Goal: Information Seeking & Learning: Learn about a topic

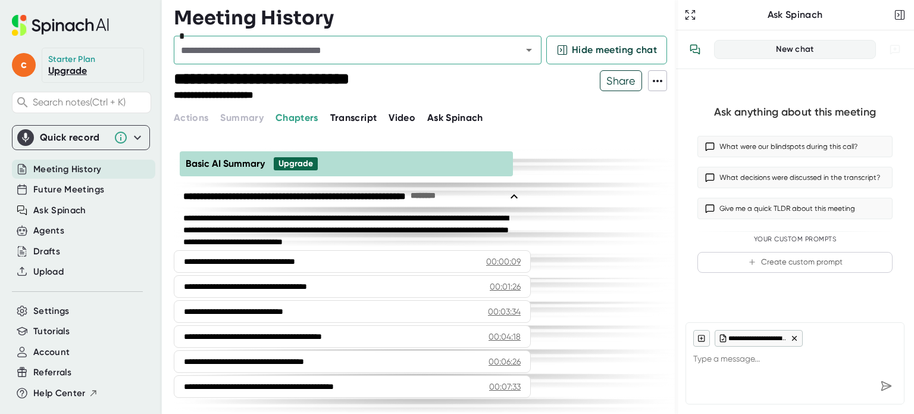
click at [350, 120] on span "Transcript" at bounding box center [353, 117] width 47 height 11
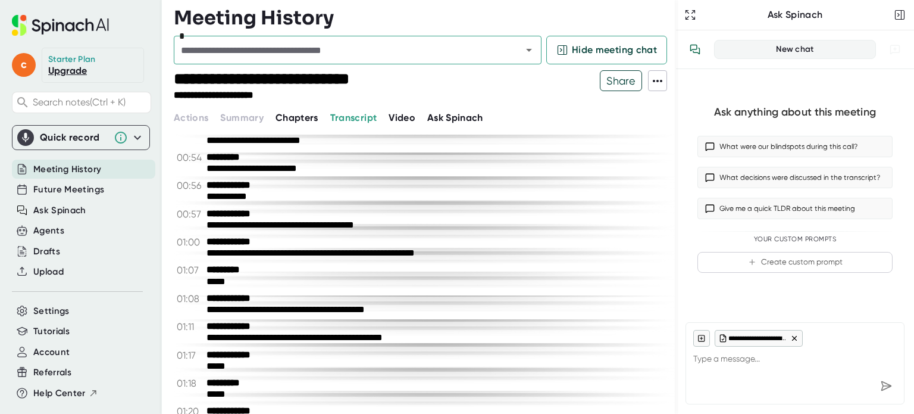
scroll to position [357, 0]
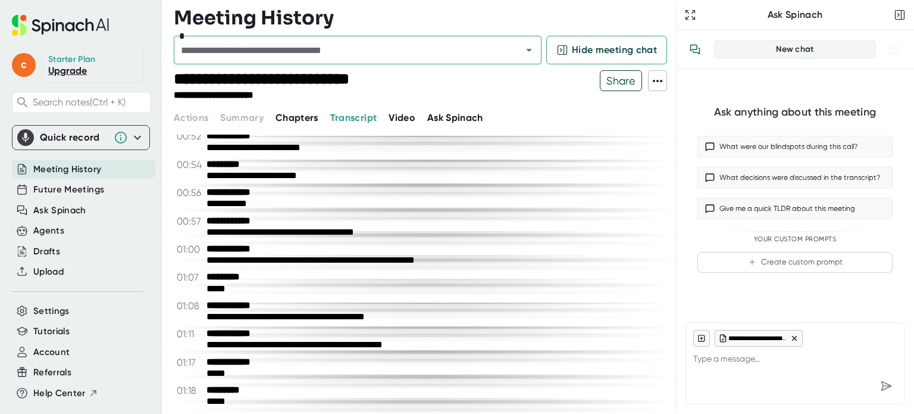
click at [655, 82] on icon at bounding box center [657, 81] width 14 height 14
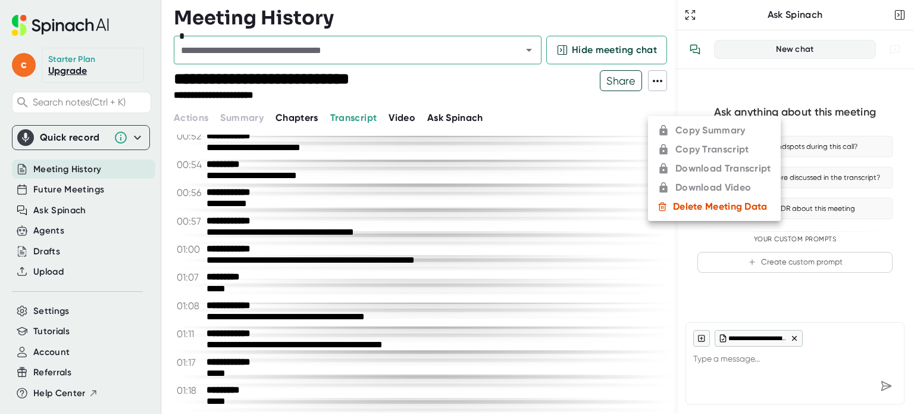
click at [672, 147] on ul "Copy Summary Copy Transcript Download Transcript Download Video Delete Meeting …" at bounding box center [714, 168] width 133 height 105
click at [474, 171] on div at bounding box center [457, 207] width 914 height 414
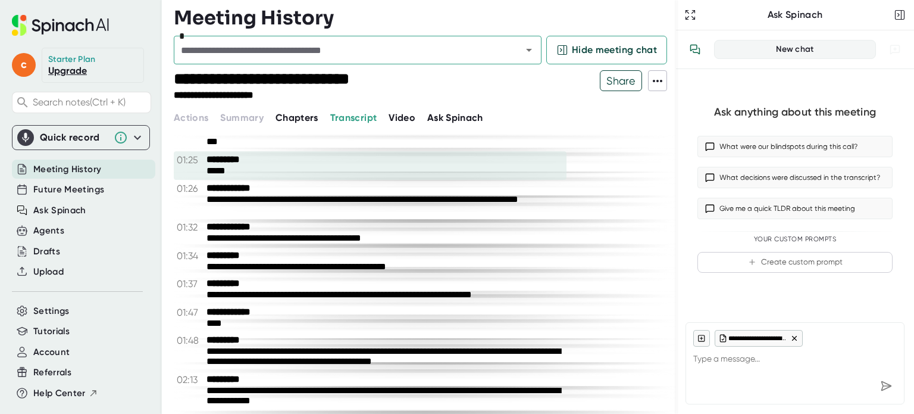
scroll to position [595, 0]
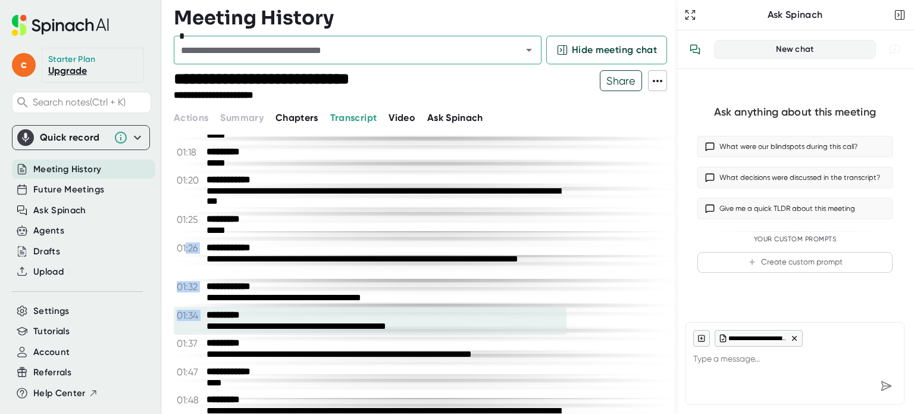
drag, startPoint x: 184, startPoint y: 253, endPoint x: 240, endPoint y: 273, distance: 58.9
click at [245, 276] on div "**********" at bounding box center [370, 258] width 393 height 39
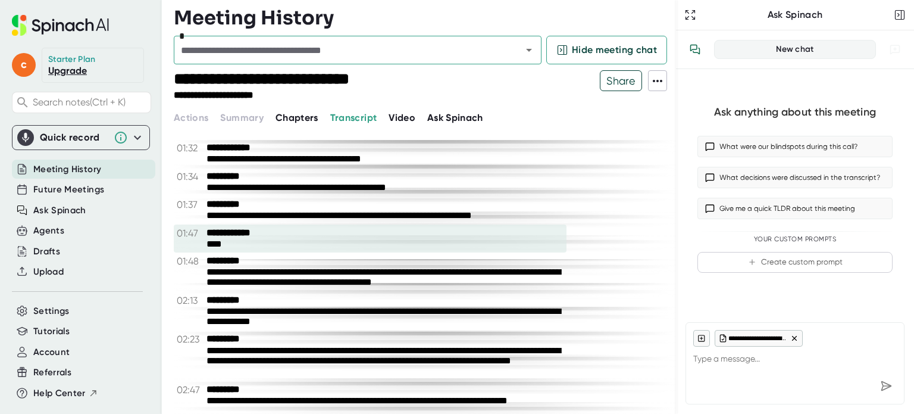
scroll to position [615, 0]
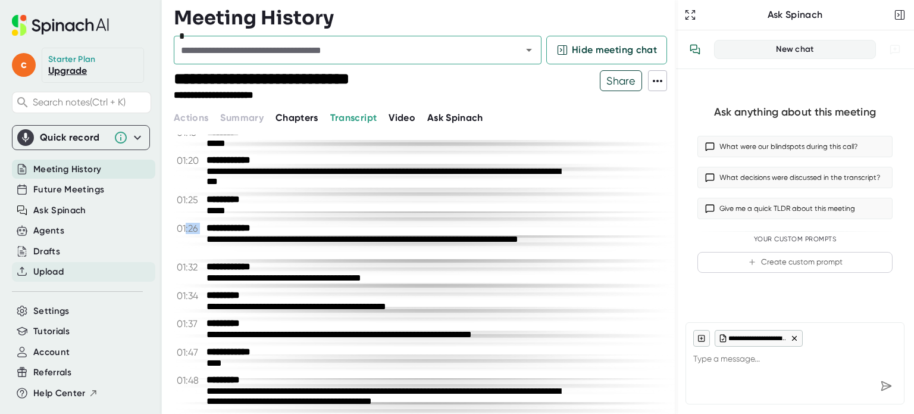
click at [42, 270] on span "Upload" at bounding box center [48, 272] width 30 height 14
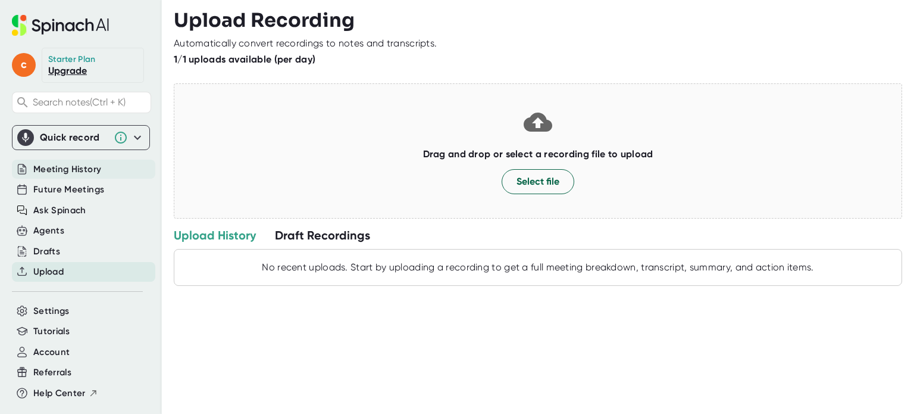
click at [62, 170] on span "Meeting History" at bounding box center [67, 169] width 68 height 14
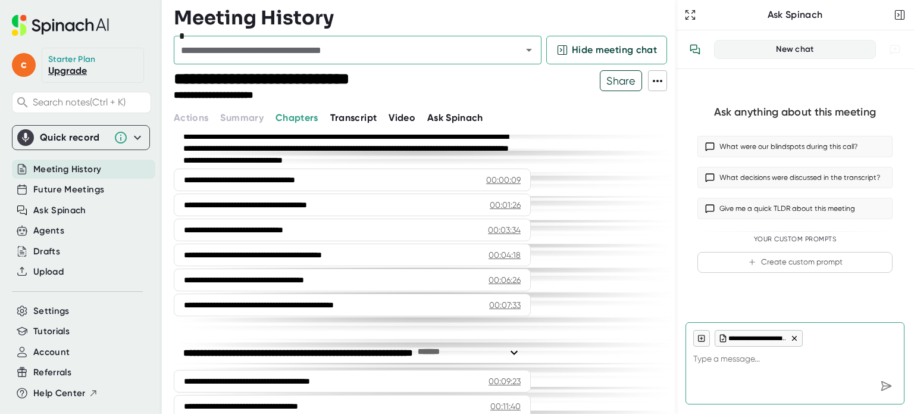
scroll to position [119, 0]
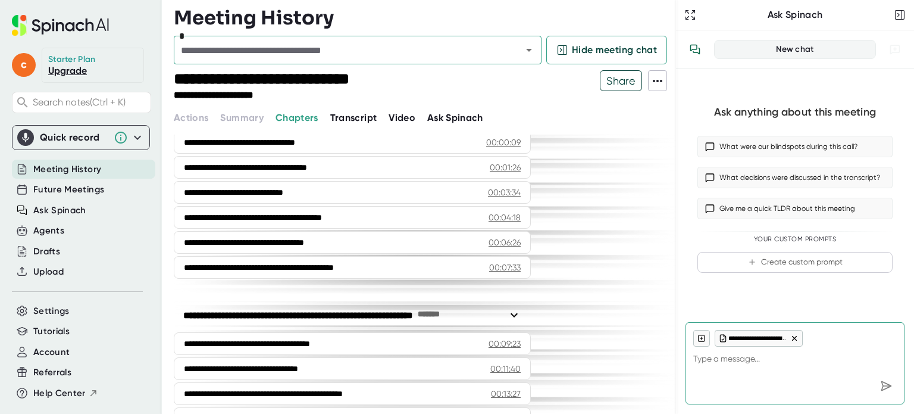
click at [330, 119] on span "Transcript" at bounding box center [353, 117] width 47 height 11
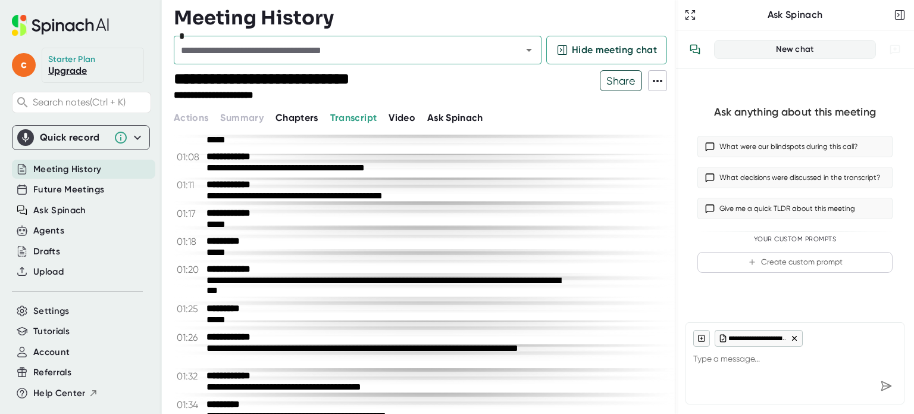
scroll to position [536, 0]
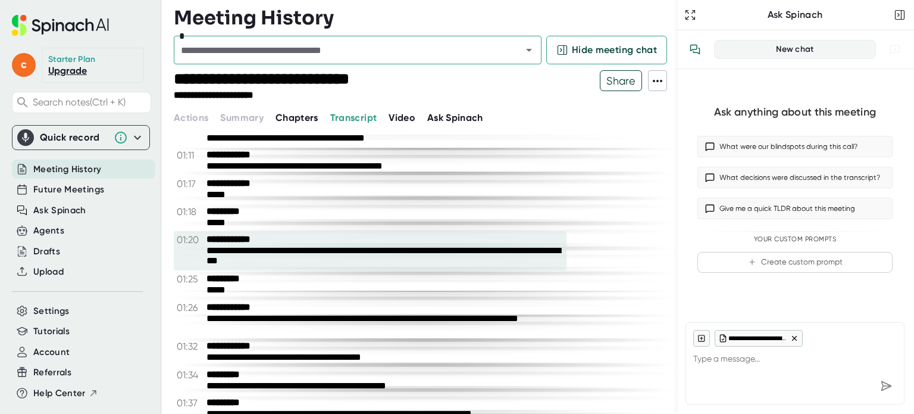
drag, startPoint x: 267, startPoint y: 264, endPoint x: 212, endPoint y: 249, distance: 57.3
click at [212, 249] on div "**********" at bounding box center [384, 256] width 357 height 22
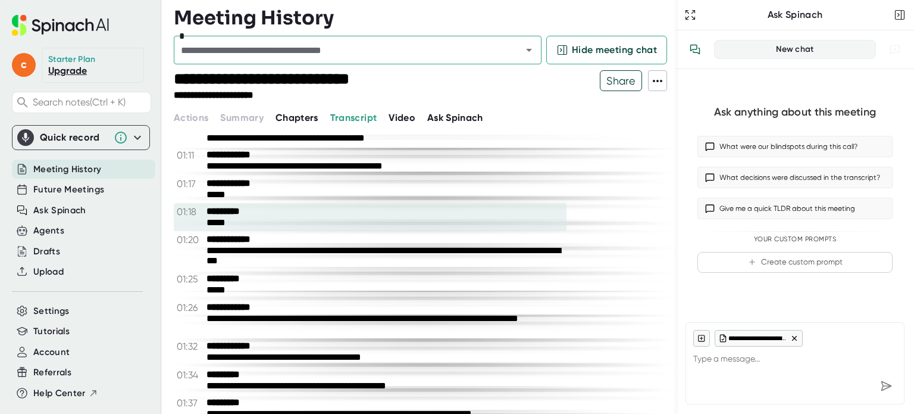
click at [312, 221] on div "*****" at bounding box center [384, 222] width 357 height 11
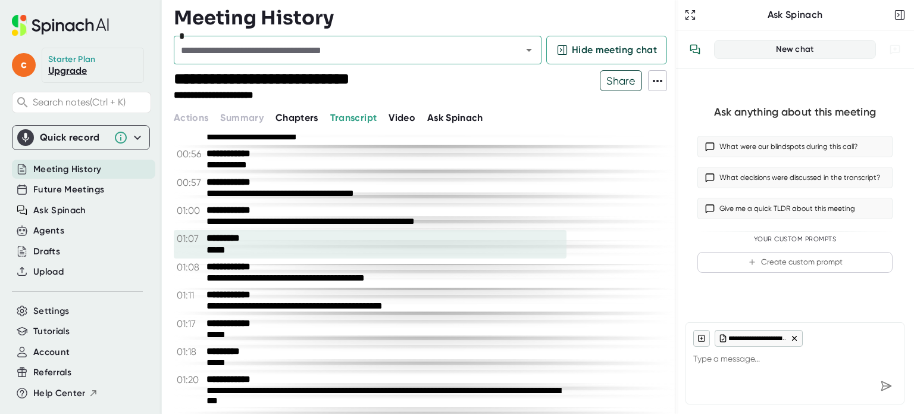
scroll to position [417, 0]
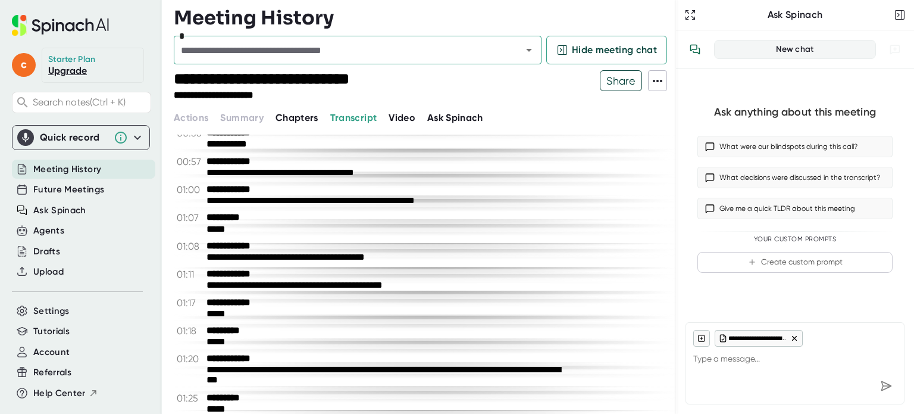
click at [611, 81] on span "Share" at bounding box center [620, 80] width 41 height 21
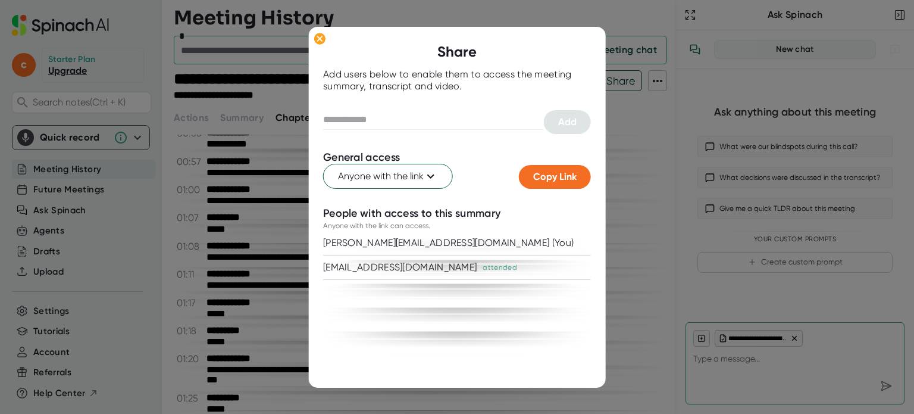
click at [642, 120] on div at bounding box center [457, 207] width 914 height 414
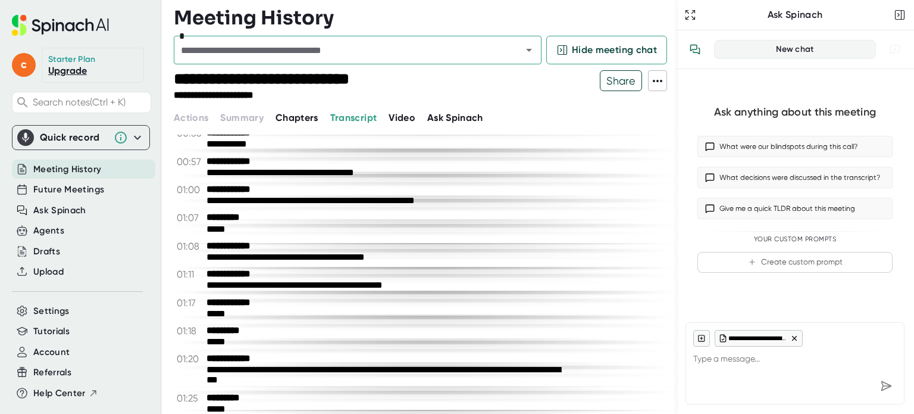
click at [659, 85] on icon at bounding box center [657, 81] width 14 height 14
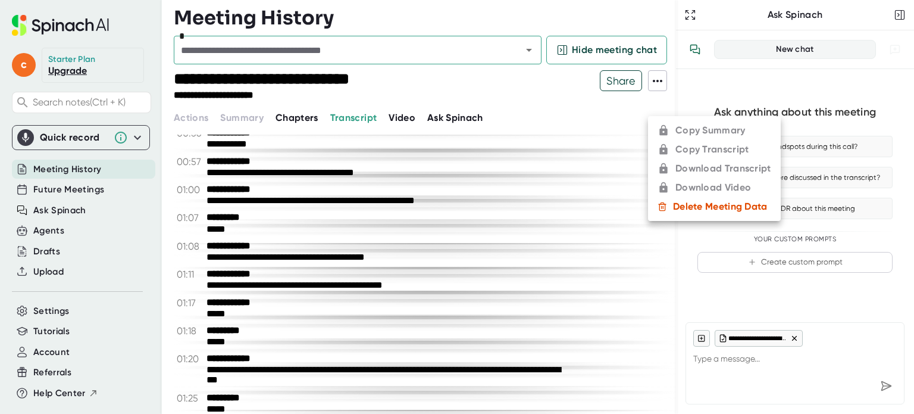
click at [527, 199] on div at bounding box center [457, 207] width 914 height 414
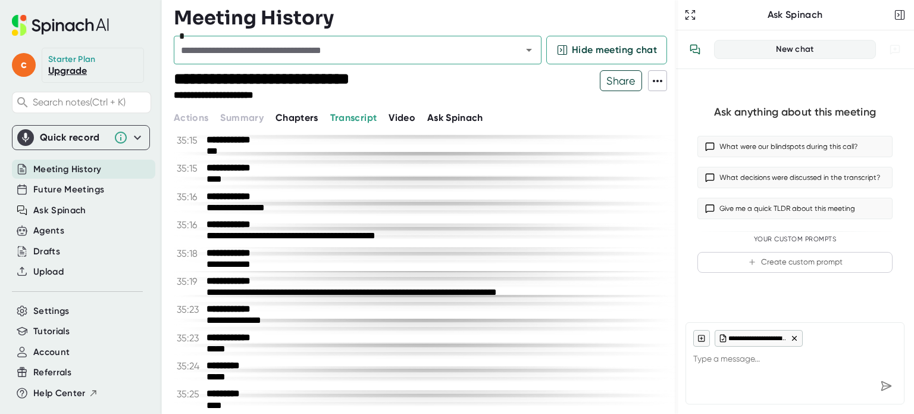
scroll to position [11264, 0]
click at [130, 133] on icon at bounding box center [137, 137] width 14 height 14
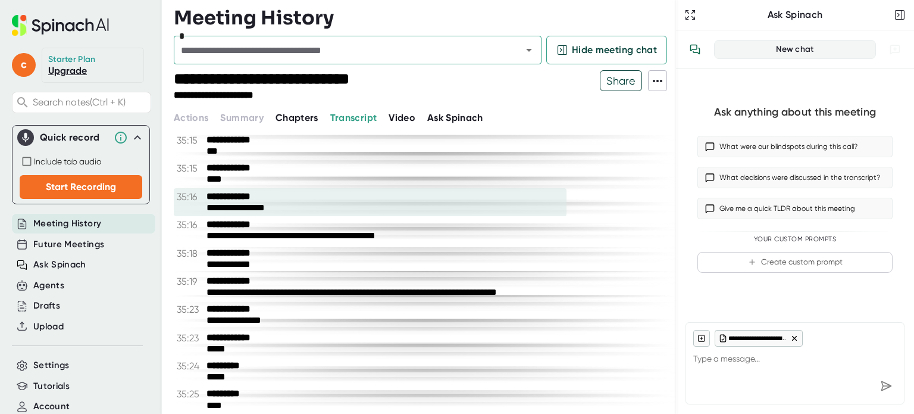
click at [376, 203] on div "**********" at bounding box center [384, 207] width 357 height 11
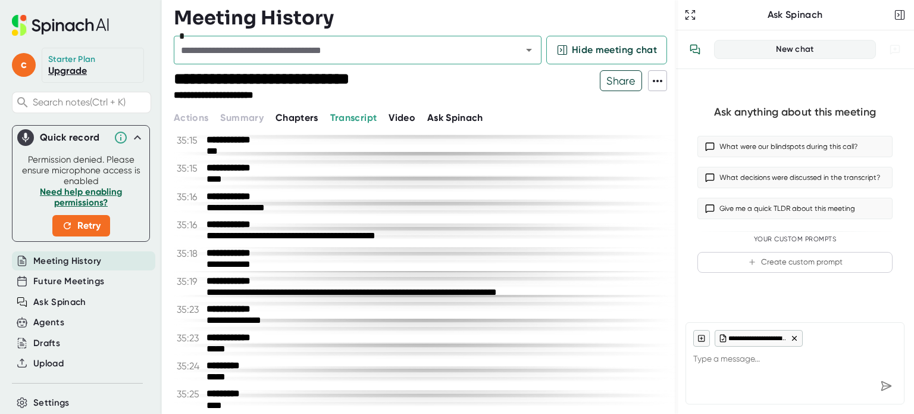
click at [134, 135] on icon at bounding box center [137, 137] width 7 height 4
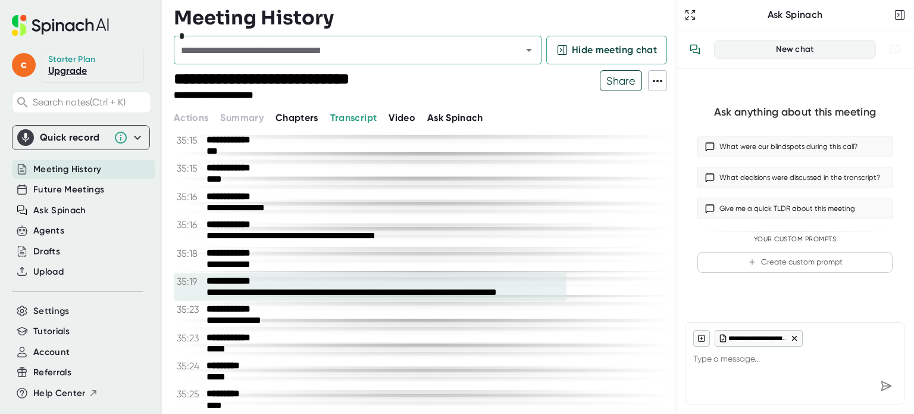
drag, startPoint x: 202, startPoint y: 135, endPoint x: 230, endPoint y: 271, distance: 139.1
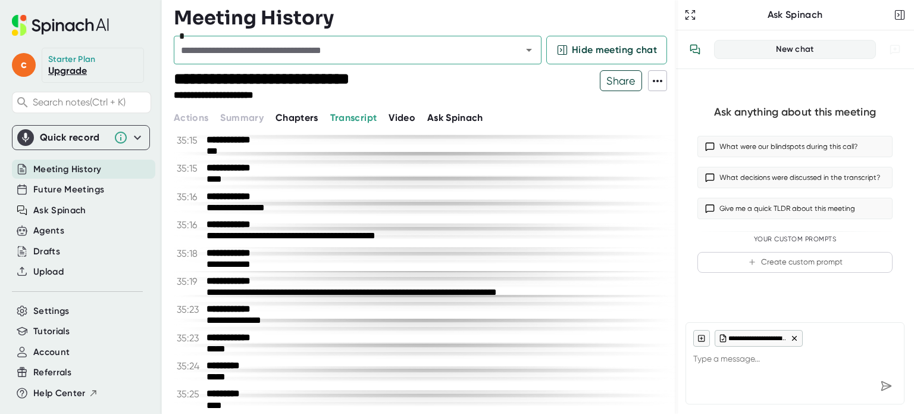
drag, startPoint x: 230, startPoint y: 271, endPoint x: 596, endPoint y: 181, distance: 376.4
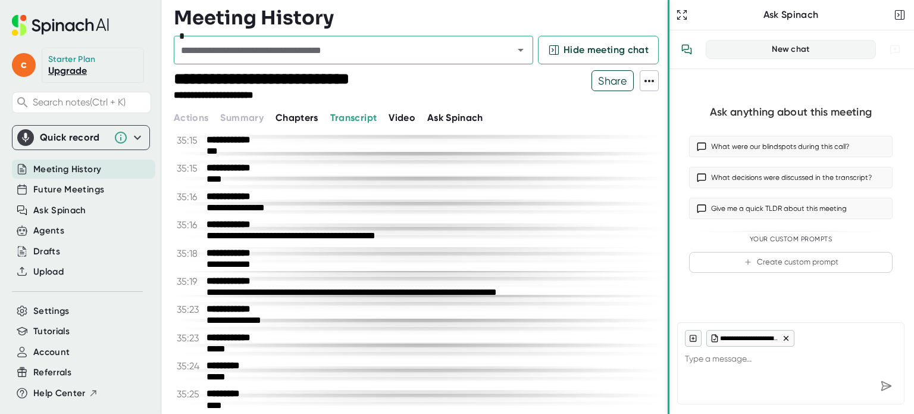
drag, startPoint x: 674, startPoint y: 396, endPoint x: 665, endPoint y: 180, distance: 216.8
click at [668, 118] on div at bounding box center [669, 207] width 2 height 414
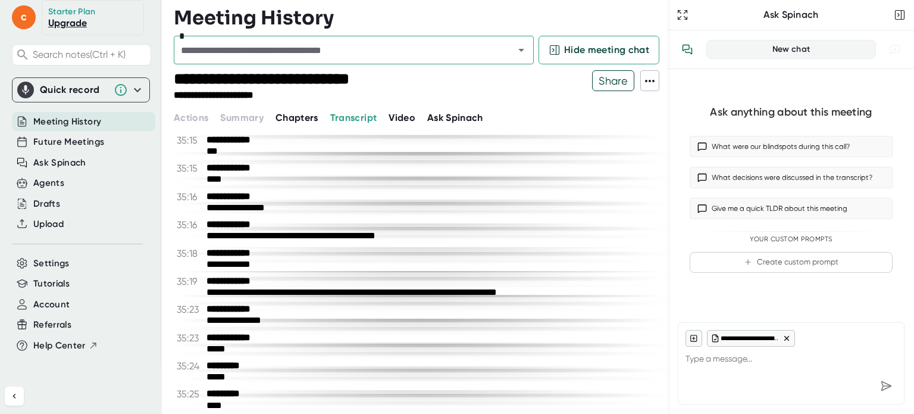
type textarea "x"
